Goal: Task Accomplishment & Management: Complete application form

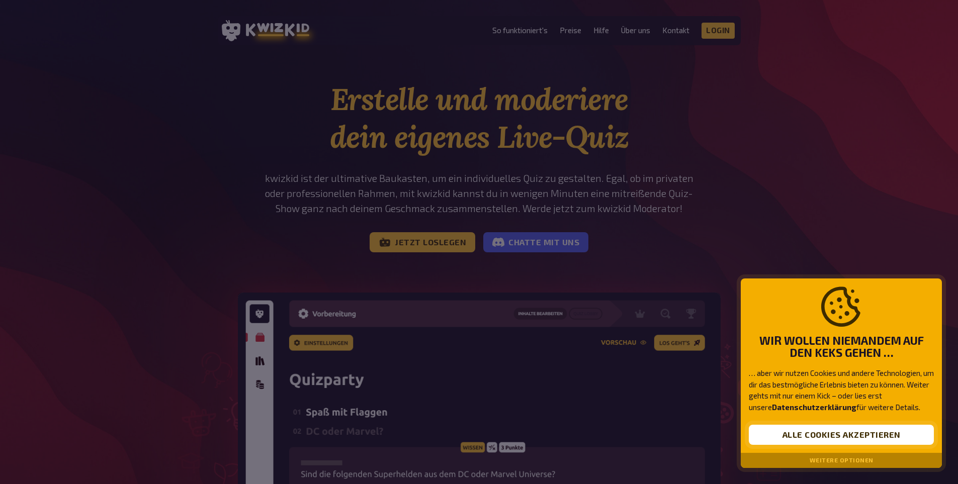
click at [859, 434] on button "Alle Cookies akzeptieren" at bounding box center [841, 435] width 185 height 20
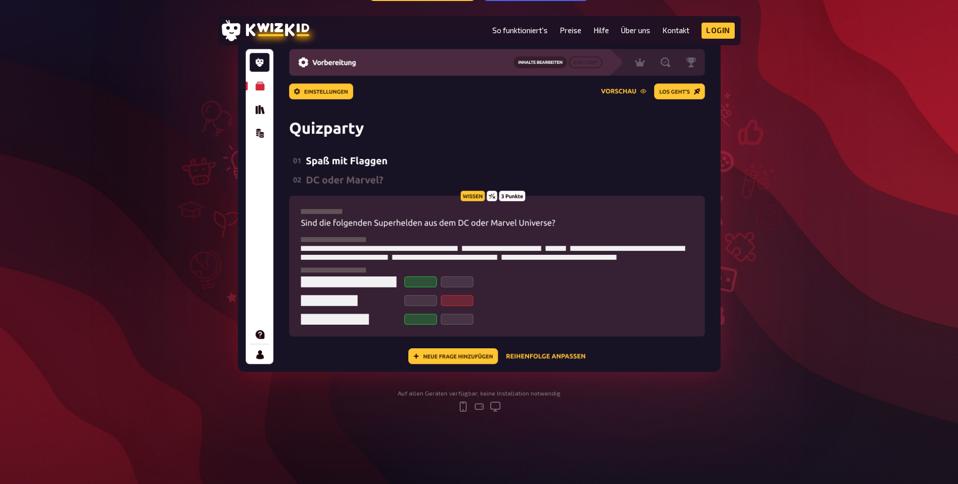
scroll to position [101, 0]
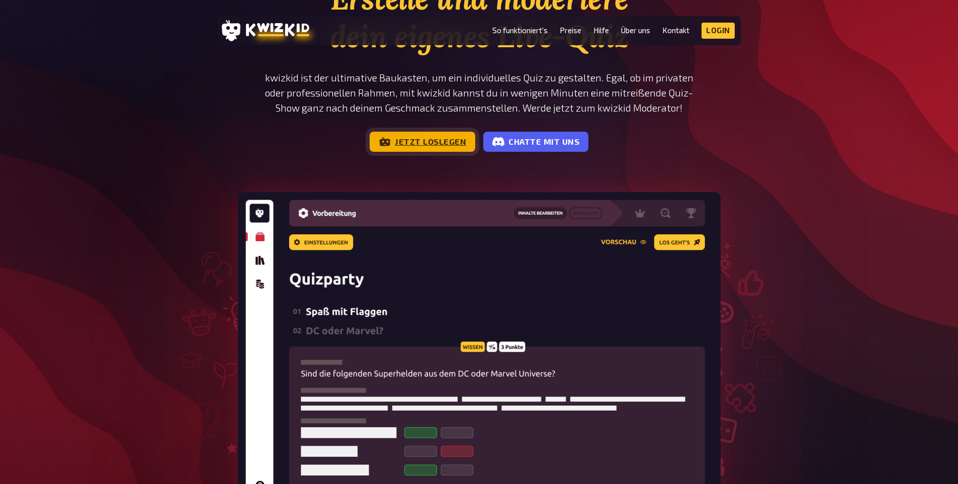
click at [436, 136] on link "Jetzt loslegen" at bounding box center [423, 142] width 106 height 20
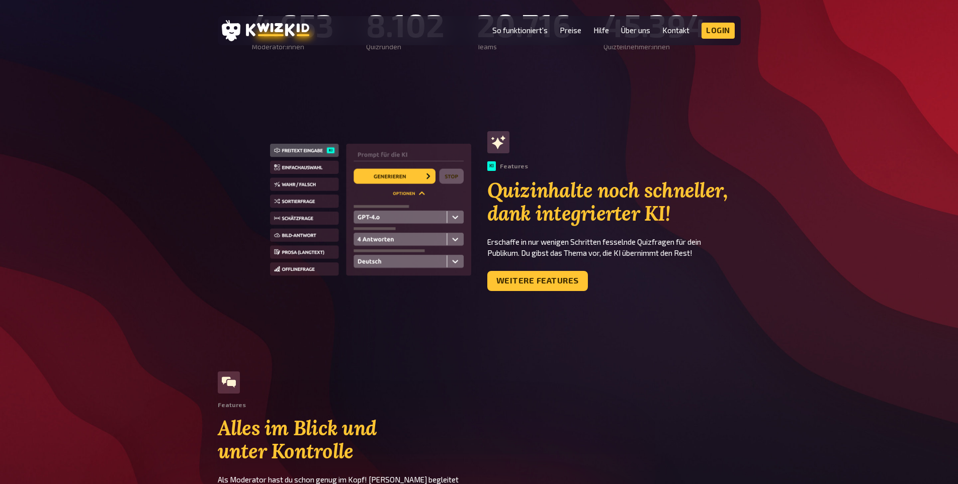
scroll to position [654, 0]
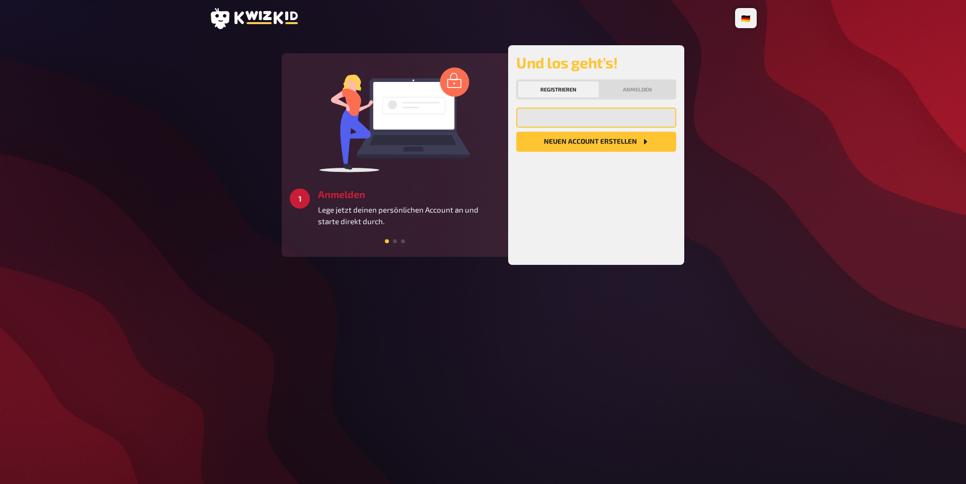
click at [559, 108] on input "email" at bounding box center [596, 118] width 160 height 20
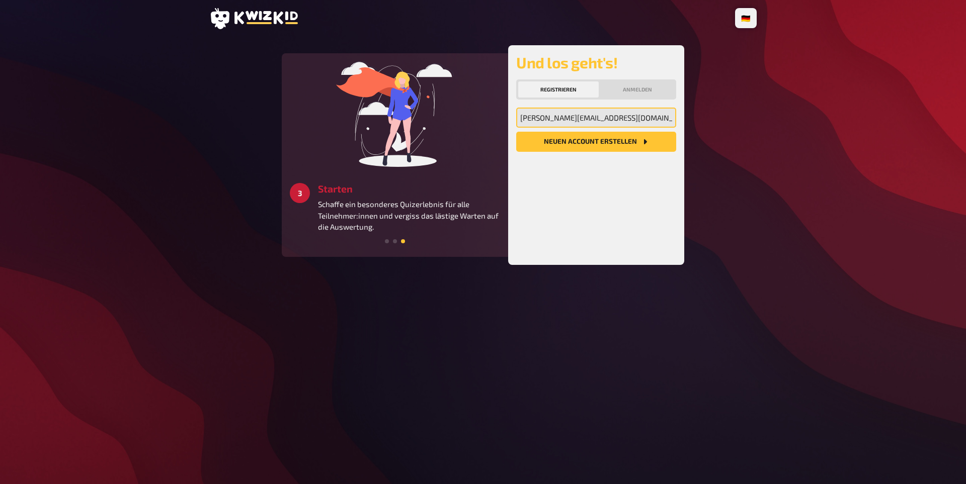
type input "[PERSON_NAME][EMAIL_ADDRESS][DOMAIN_NAME]"
click at [642, 143] on icon "Neuen Account Erstellen" at bounding box center [645, 142] width 8 height 8
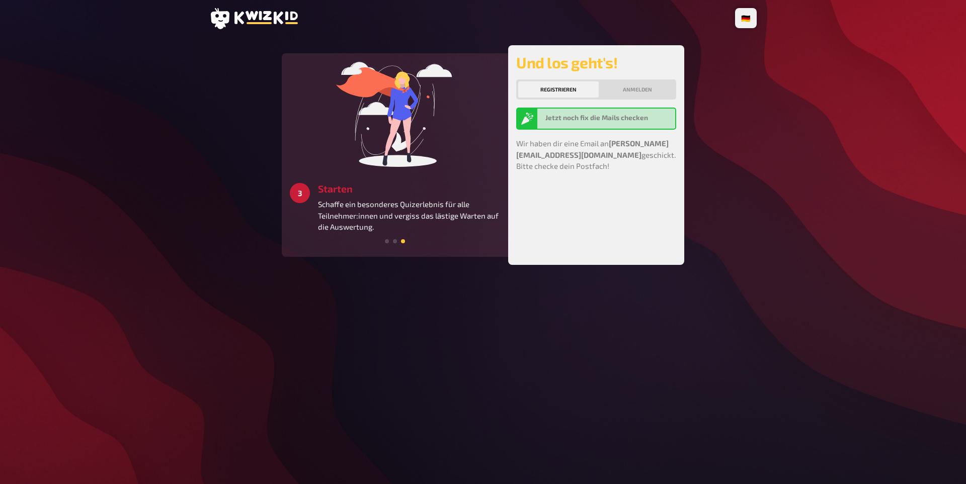
click at [565, 114] on b "Jetzt noch fix die Mails checken" at bounding box center [596, 118] width 103 height 8
click at [556, 120] on b "Jetzt noch fix die Mails checken" at bounding box center [596, 118] width 103 height 8
